Goal: Information Seeking & Learning: Learn about a topic

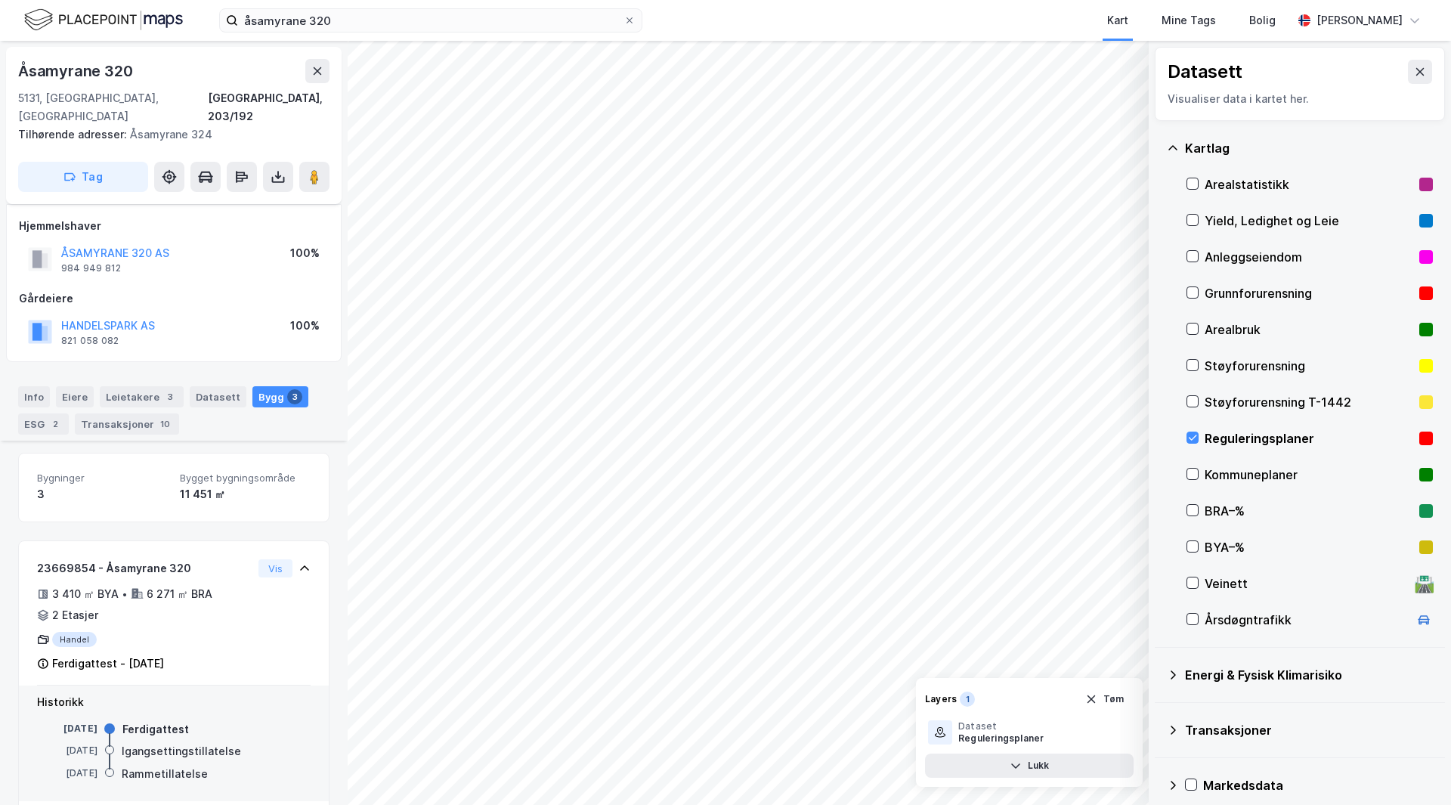
scroll to position [175, 0]
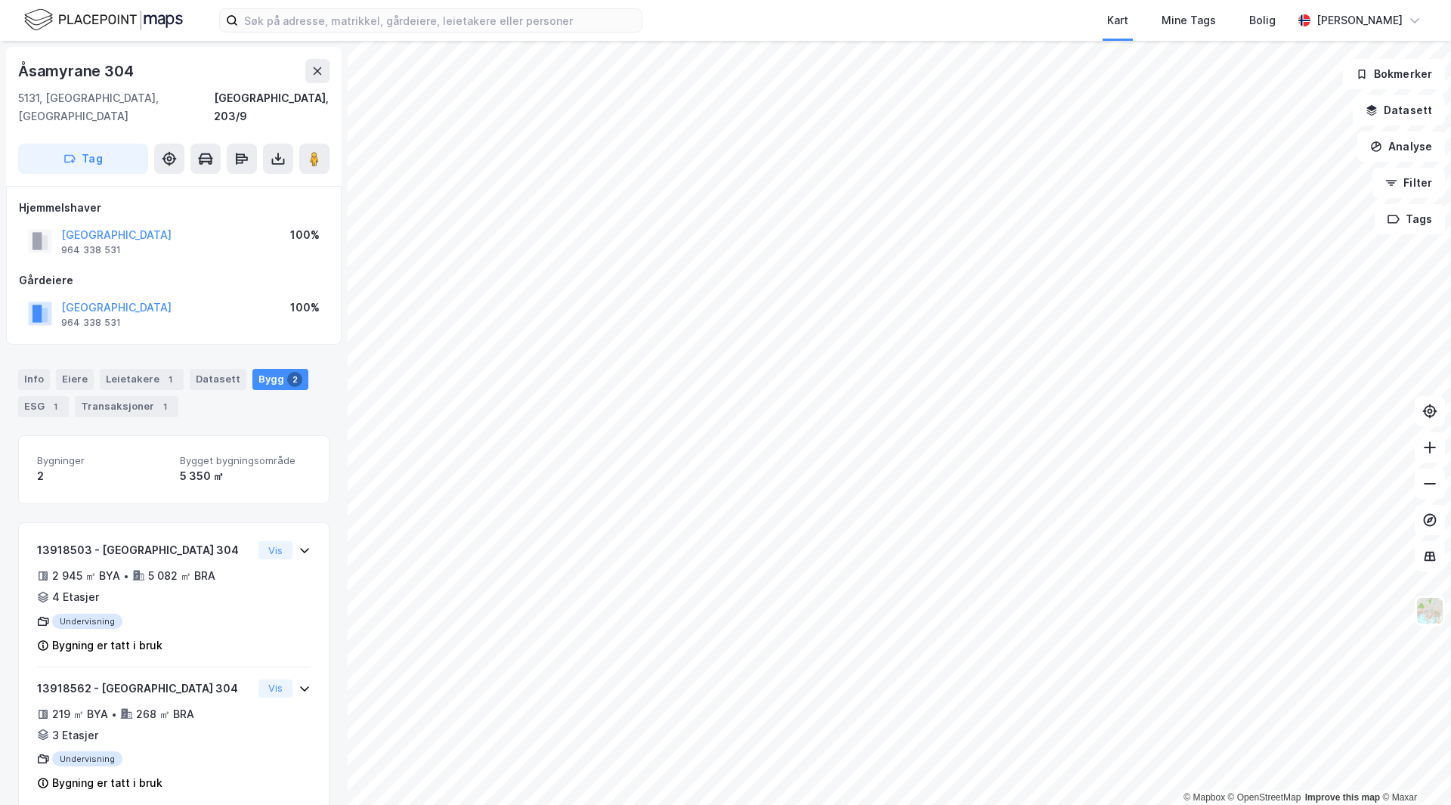
scroll to position [6, 0]
